Goal: Information Seeking & Learning: Find contact information

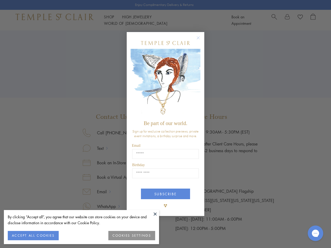
click at [165, 124] on span "Be part of our world." at bounding box center [165, 123] width 43 height 6
click at [155, 214] on button at bounding box center [155, 214] width 8 height 8
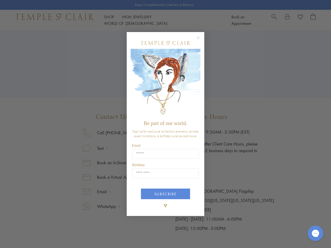
click at [33, 236] on div "Close dialog Be part of our world. Sign up for exclusive collection previews, p…" at bounding box center [165, 124] width 331 height 248
click at [132, 236] on div "Close dialog Be part of our world. Sign up for exclusive collection previews, p…" at bounding box center [165, 124] width 331 height 248
click at [201, 40] on icon "Close dialog" at bounding box center [198, 38] width 6 height 6
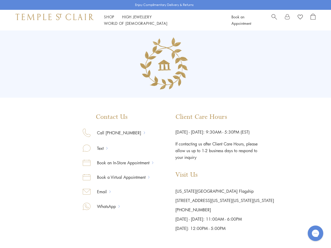
click at [165, 208] on button "SUBSCRIBE" at bounding box center [165, 213] width 49 height 11
click at [315, 233] on icon "Gorgias live chat" at bounding box center [315, 233] width 5 height 5
